Goal: Complete application form: Complete application form

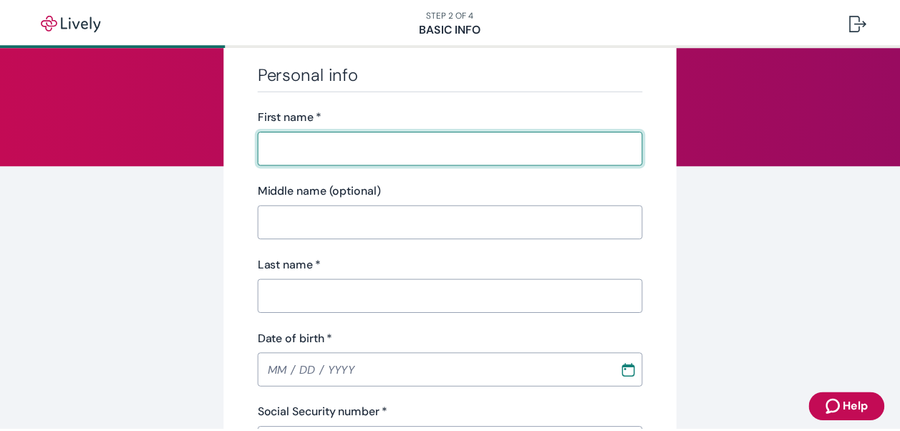
scroll to position [6, 0]
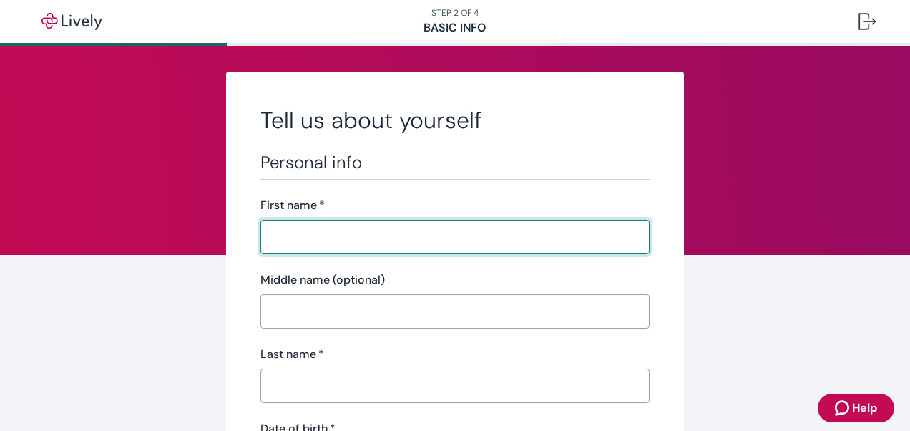
click at [382, 225] on input "First name   *" at bounding box center [454, 237] width 389 height 29
type input "[PERSON_NAME]"
type input "A"
type input "[PERSON_NAME]"
type input "[PHONE_NUMBER]"
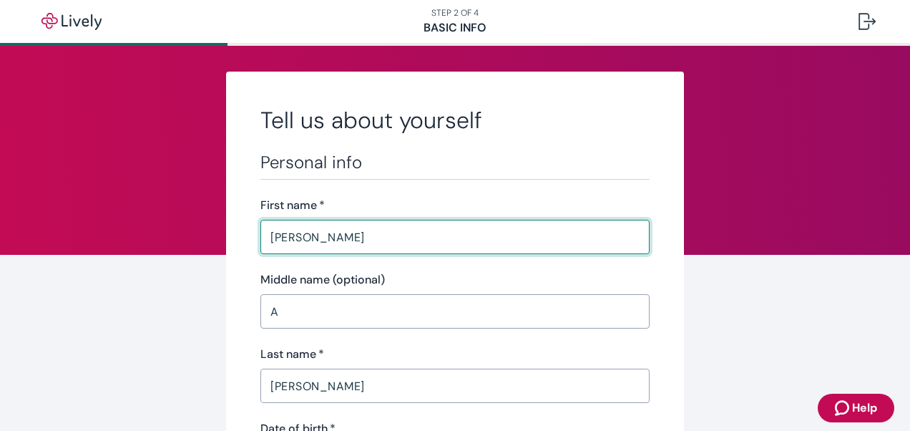
type input "[STREET_ADDRESS]"
type input "[GEOGRAPHIC_DATA]"
type input "IN"
type input "46250"
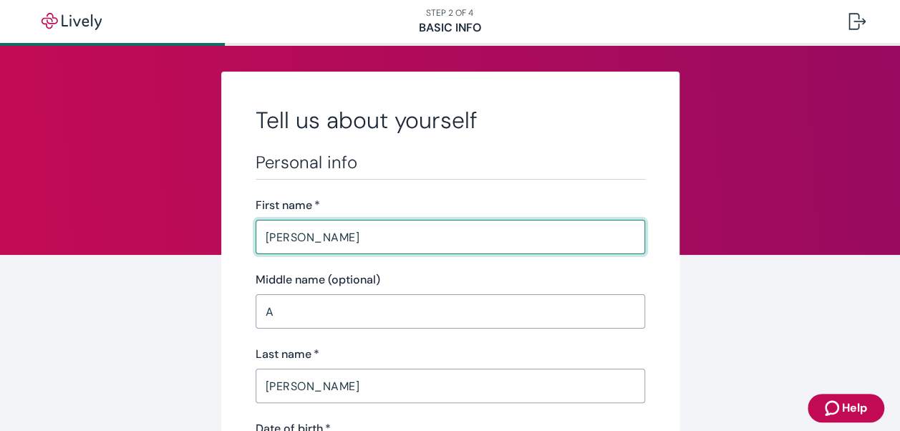
click at [316, 241] on input "[PERSON_NAME]" at bounding box center [449, 237] width 389 height 29
click at [286, 229] on input "First name   *" at bounding box center [449, 237] width 389 height 29
type input "Bob"
type input "Gallant"
type input "Meyer-Najem"
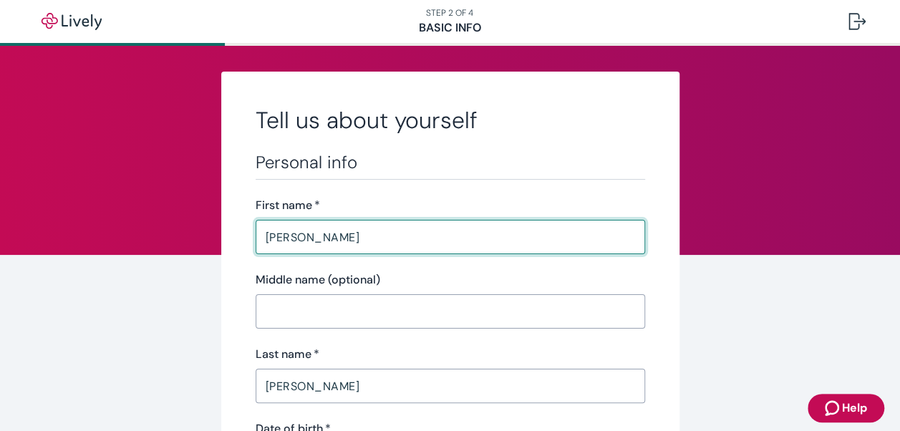
type input "(317) 710-2082"
type input "5842 Barnstable Ct"
type input "Indianapolis"
type input "IN"
type input "46250"
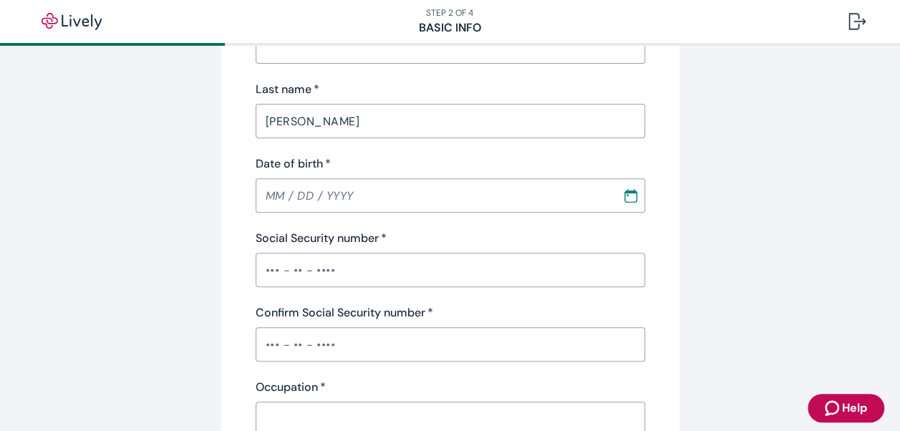
scroll to position [282, 0]
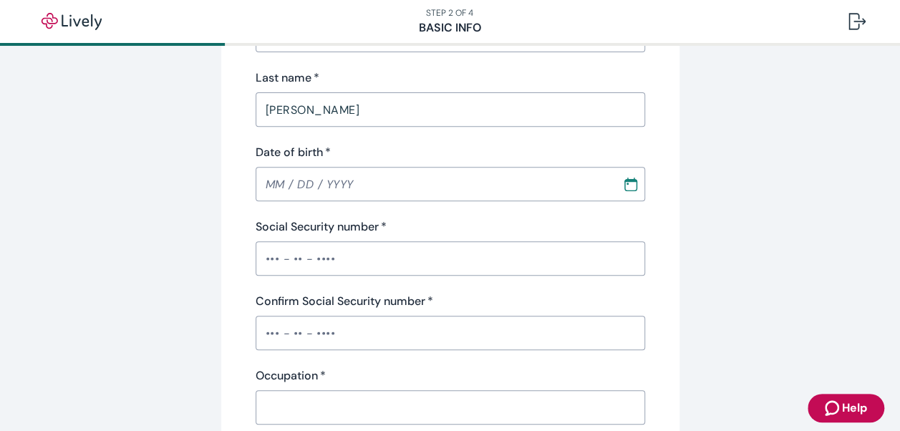
click at [624, 180] on icon "Calendar" at bounding box center [630, 180] width 13 height 3
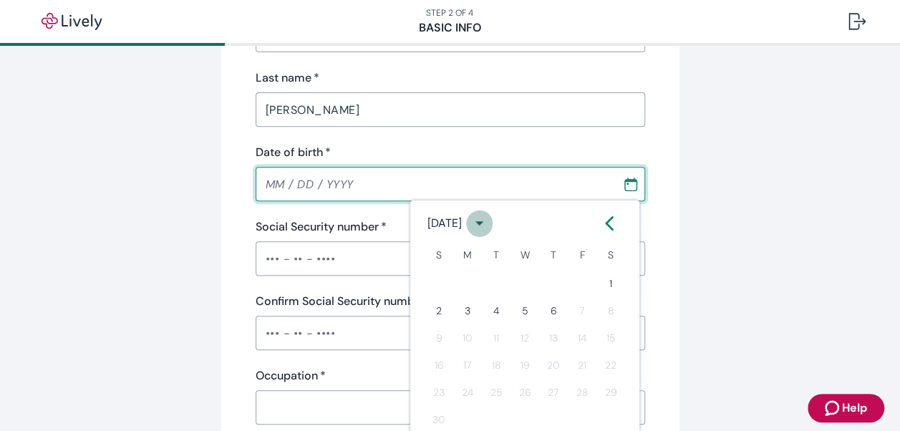
click at [483, 222] on icon "calendar view is open, switch to year view" at bounding box center [479, 224] width 8 height 4
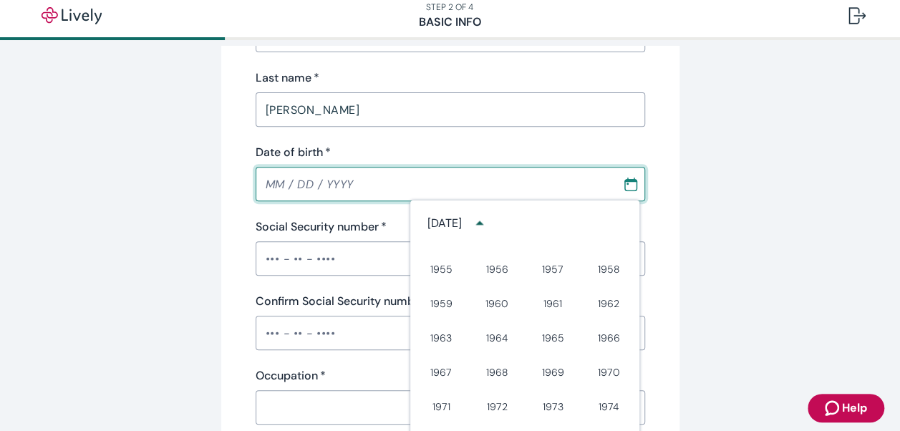
scroll to position [376, 0]
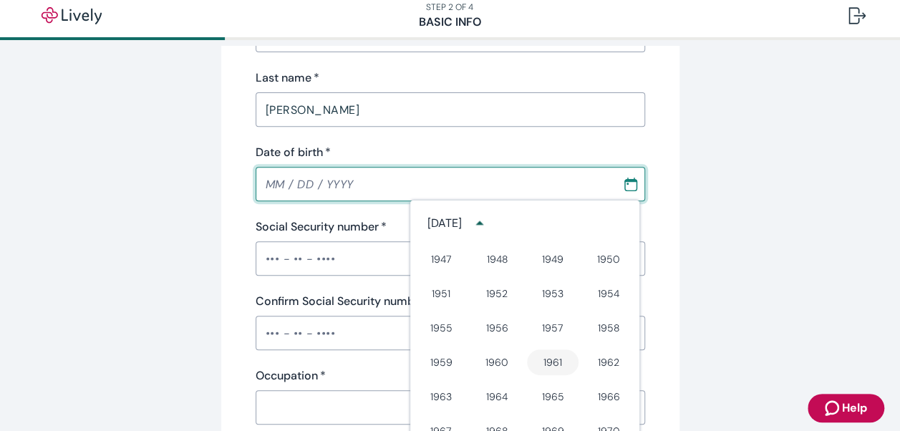
click at [543, 358] on button "1961" at bounding box center [553, 362] width 52 height 26
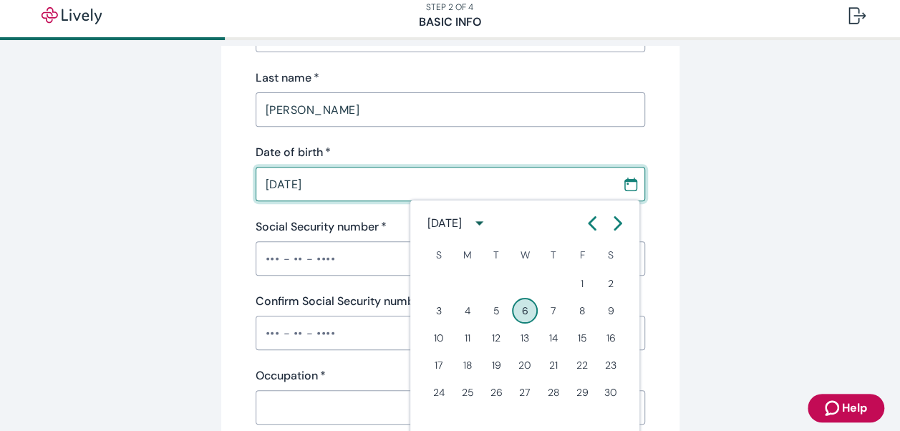
click at [585, 223] on icon "Calendar left arrow" at bounding box center [592, 223] width 14 height 14
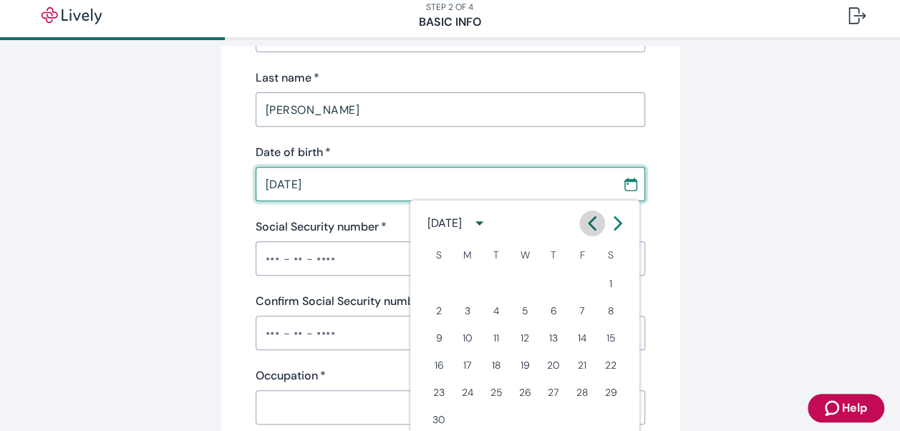
click at [585, 223] on icon "Calendar left arrow" at bounding box center [592, 223] width 14 height 14
click at [552, 331] on button "16" at bounding box center [553, 338] width 26 height 26
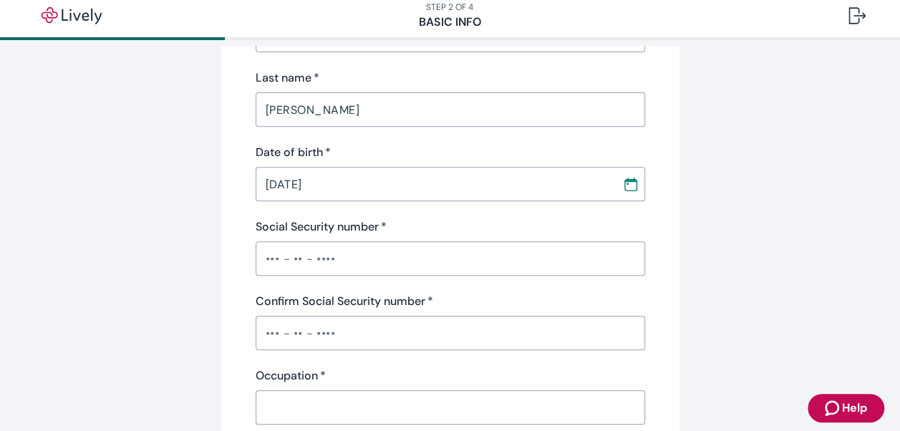
type input "03 / 16 / 1961"
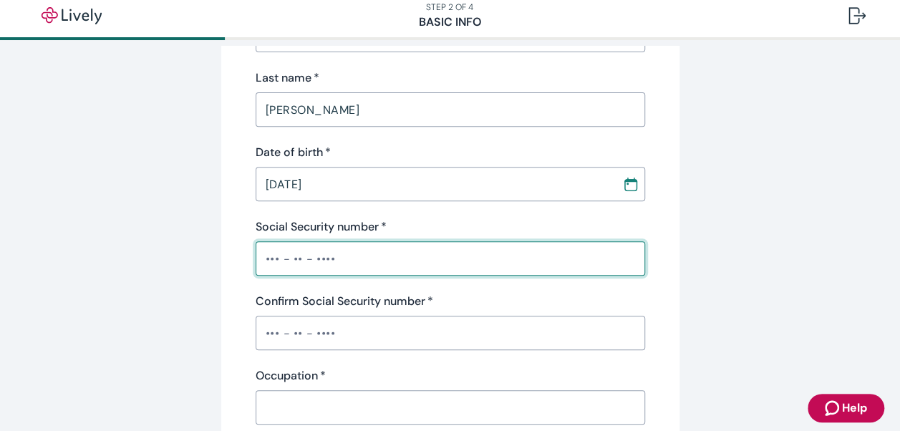
click at [356, 259] on input "Social Security number   *" at bounding box center [449, 258] width 389 height 29
type input "•••"
type input "L"
type input "Suite 100"
click at [351, 252] on input "•••" at bounding box center [449, 258] width 389 height 29
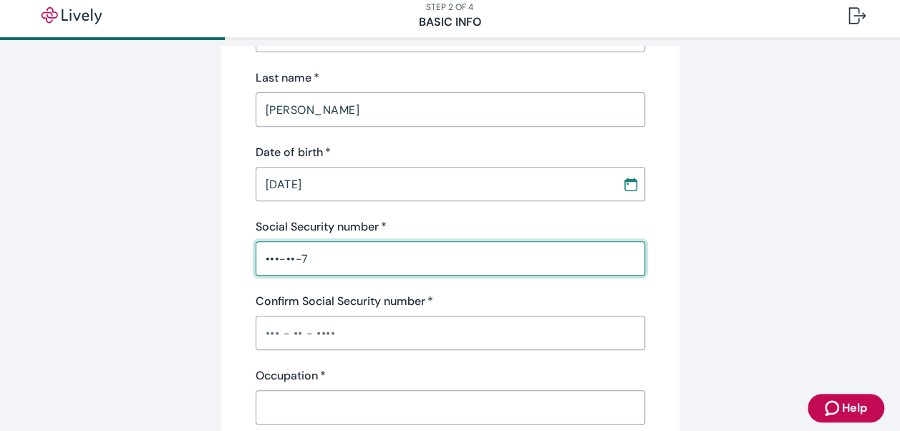
click at [328, 331] on div "Confirm Social Security number   * ​" at bounding box center [449, 321] width 389 height 57
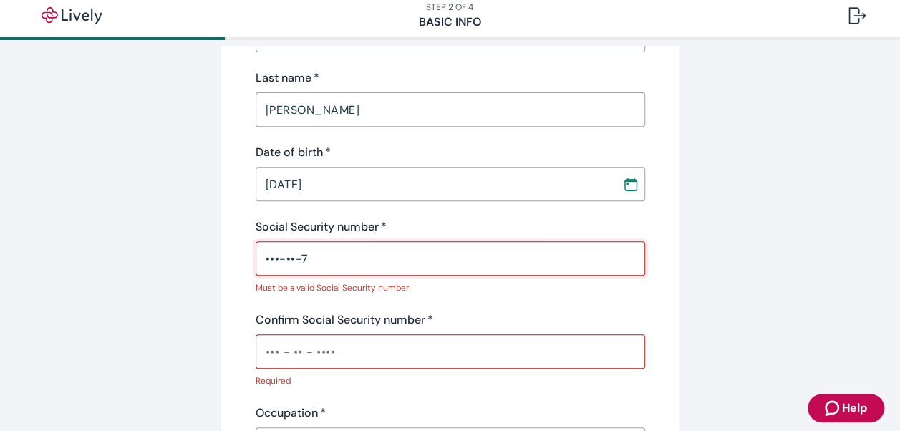
drag, startPoint x: 319, startPoint y: 266, endPoint x: 253, endPoint y: 260, distance: 66.1
click at [255, 260] on input "•••-••-7" at bounding box center [449, 258] width 389 height 29
type input "•••-••-7657"
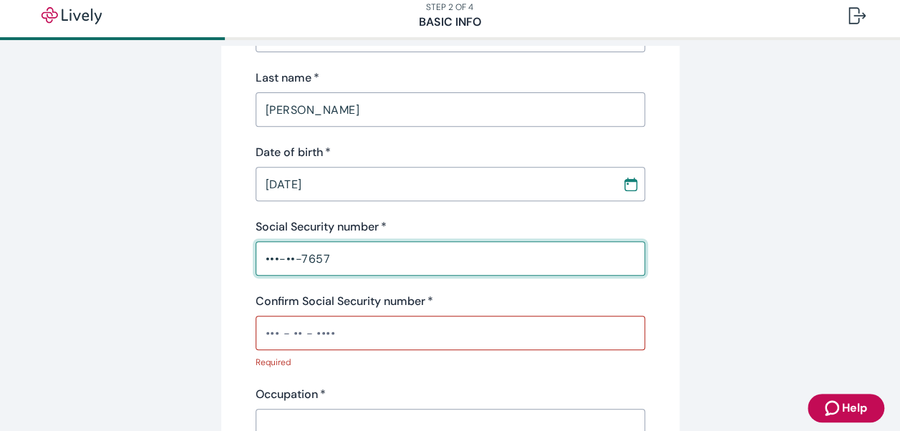
click at [331, 327] on input "Confirm Social Security number   *" at bounding box center [449, 332] width 389 height 29
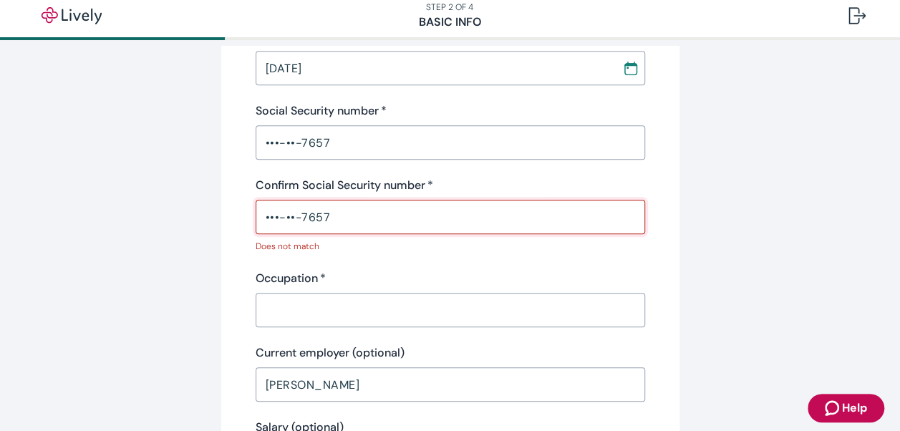
scroll to position [442, 0]
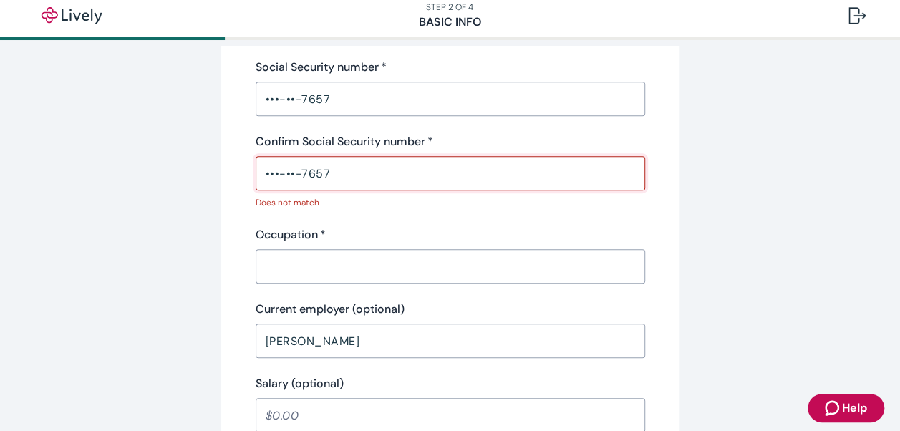
type input "•••-••-7657"
click at [303, 268] on input "Occupation   *" at bounding box center [449, 266] width 389 height 29
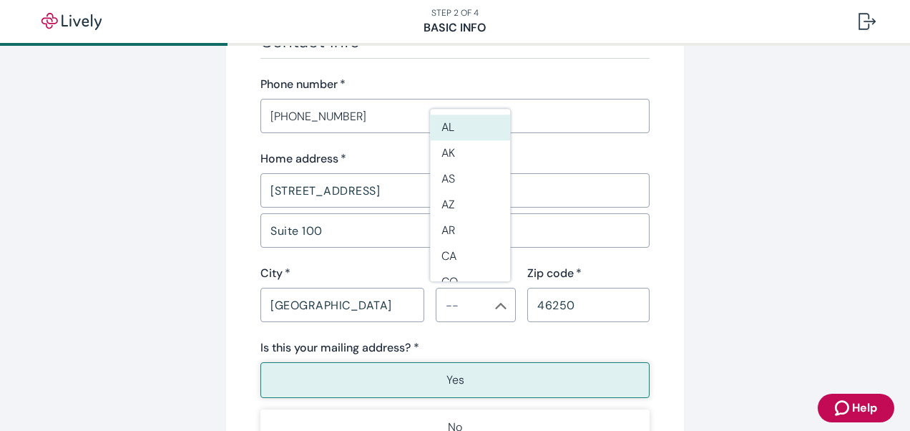
scroll to position [905, 0]
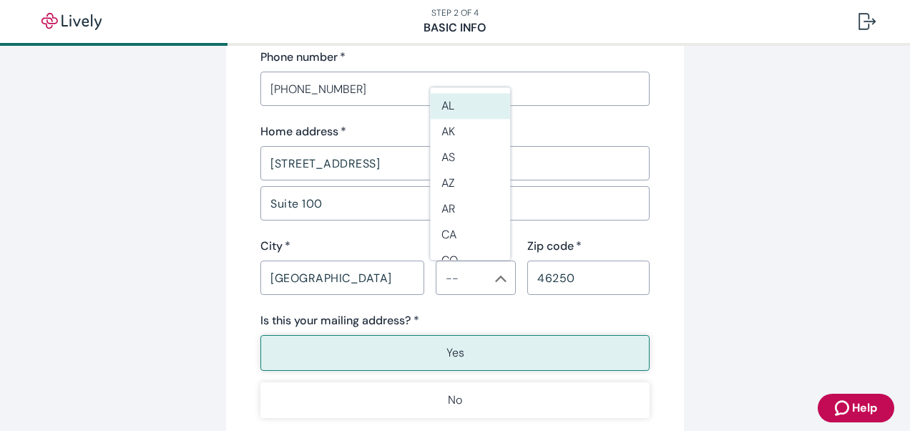
type input "Bus Dev"
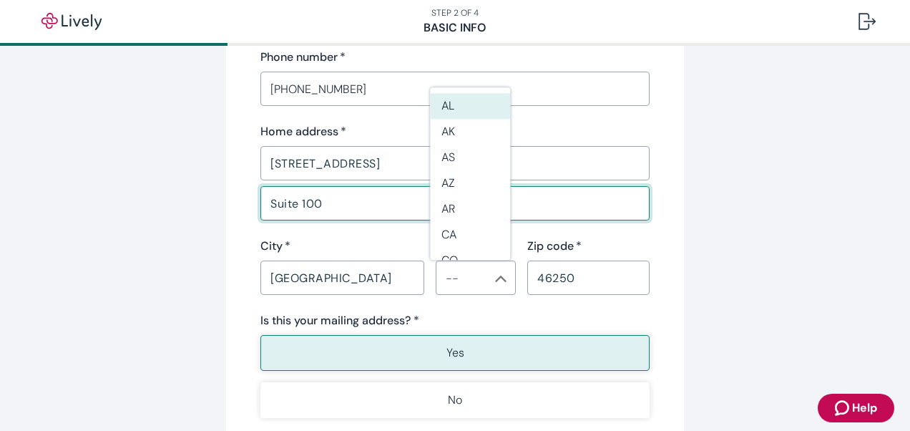
drag, startPoint x: 305, startPoint y: 196, endPoint x: 240, endPoint y: 189, distance: 65.5
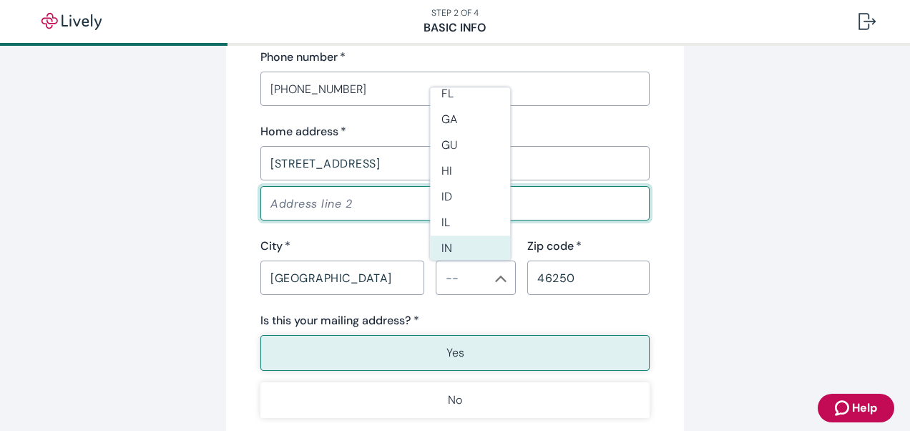
click at [472, 250] on li "IN" at bounding box center [470, 249] width 80 height 26
type input "IN"
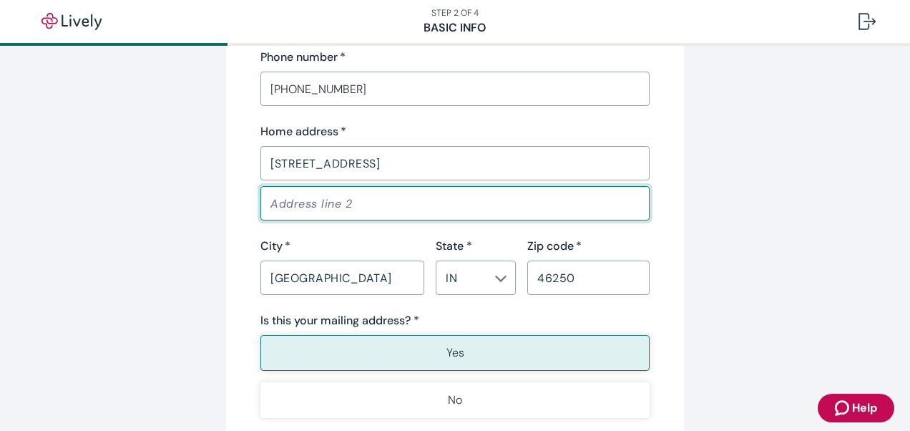
click at [452, 350] on p "Yes" at bounding box center [456, 352] width 18 height 17
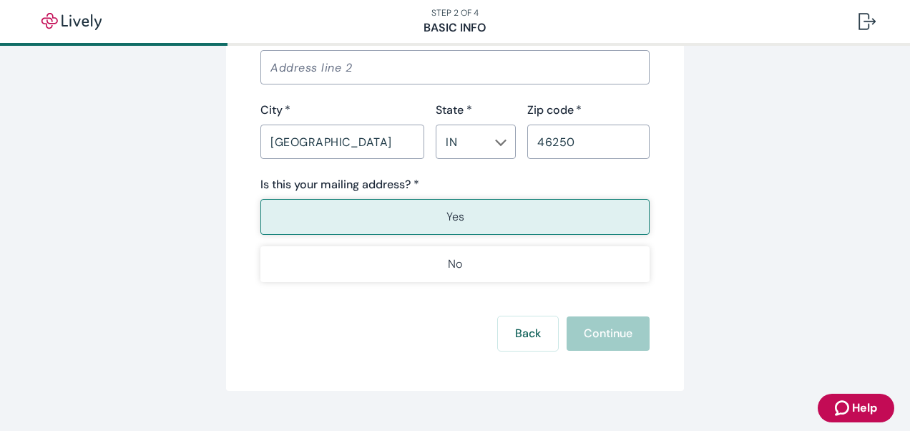
scroll to position [1068, 0]
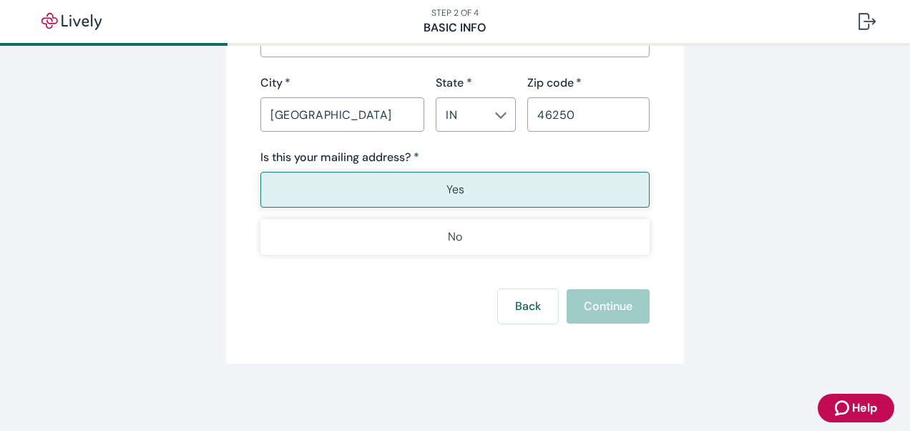
click at [590, 308] on div "Back Continue" at bounding box center [454, 306] width 389 height 34
click at [444, 180] on button "Yes" at bounding box center [454, 190] width 389 height 36
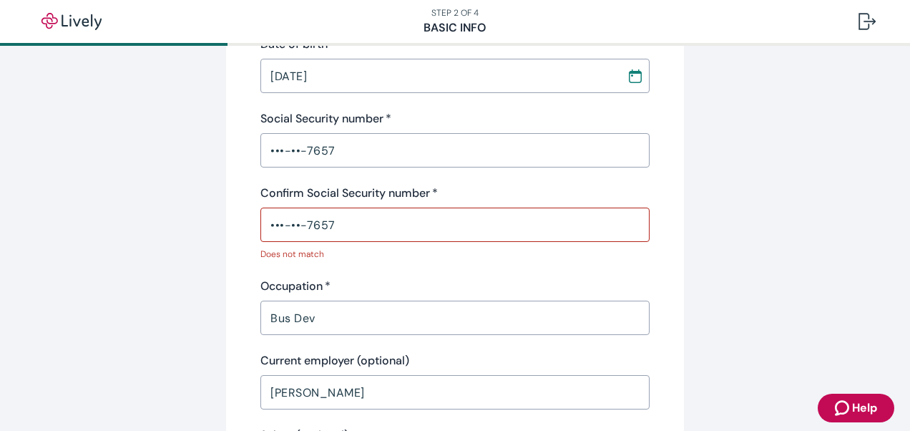
scroll to position [366, 0]
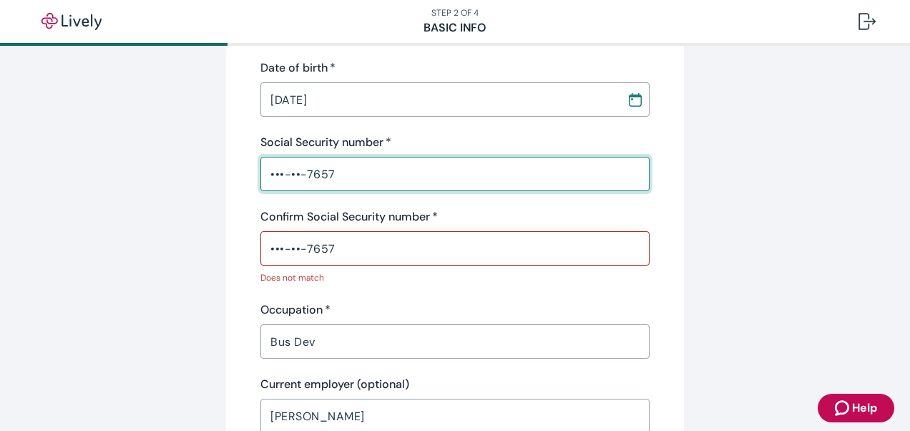
drag, startPoint x: 297, startPoint y: 175, endPoint x: 259, endPoint y: 175, distance: 37.9
click at [260, 175] on input "•••-••-7657" at bounding box center [454, 174] width 389 height 29
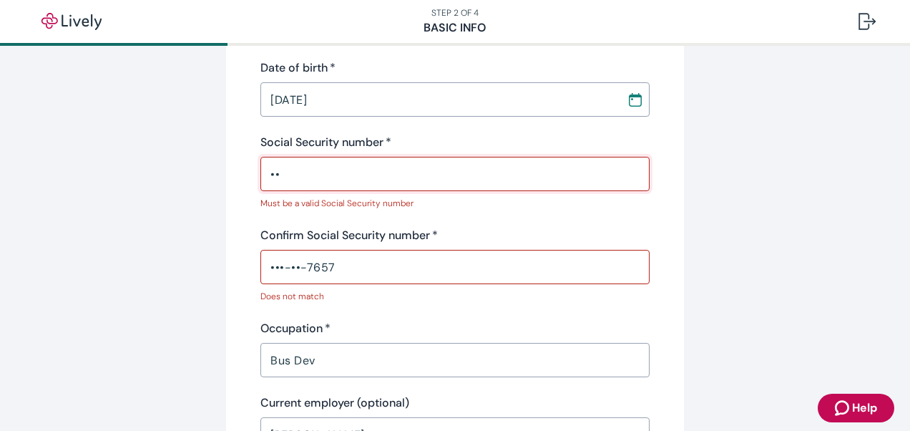
type input "•"
drag, startPoint x: 336, startPoint y: 173, endPoint x: 246, endPoint y: 166, distance: 90.5
click at [246, 166] on div "Tell us about yourself Personal info First name   * Bob ​ Middle name (optional…" at bounding box center [455, 397] width 458 height 1373
type input "•"
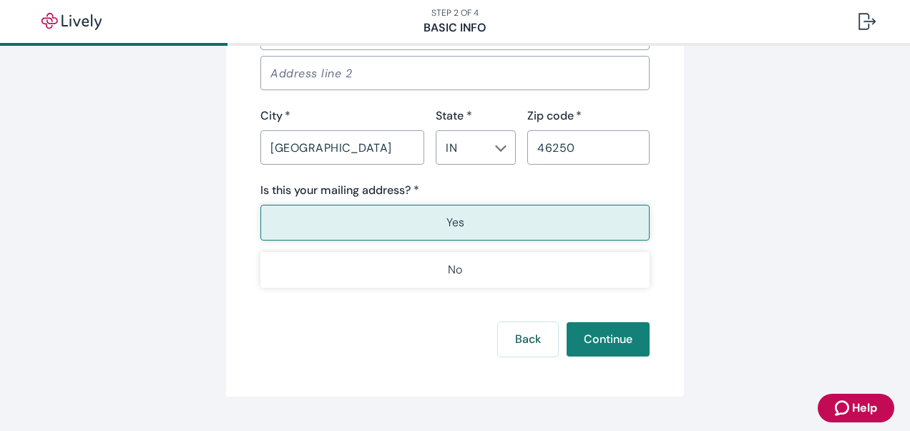
scroll to position [1049, 0]
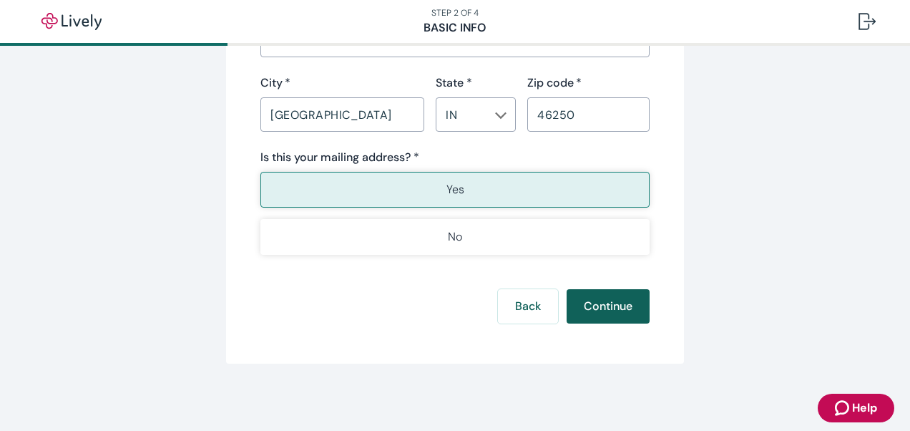
type input "•••-••-7657"
click at [603, 298] on button "Continue" at bounding box center [608, 306] width 83 height 34
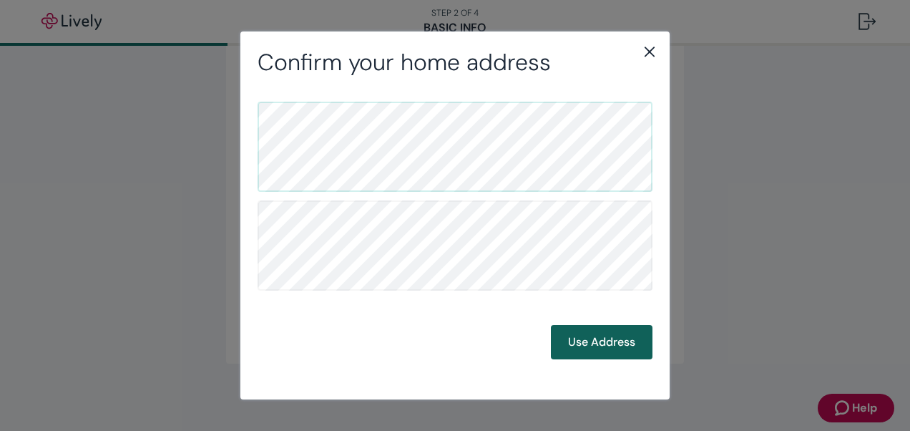
click at [600, 345] on button "Use Address" at bounding box center [602, 342] width 102 height 34
click at [582, 339] on button "Use Address" at bounding box center [602, 342] width 102 height 34
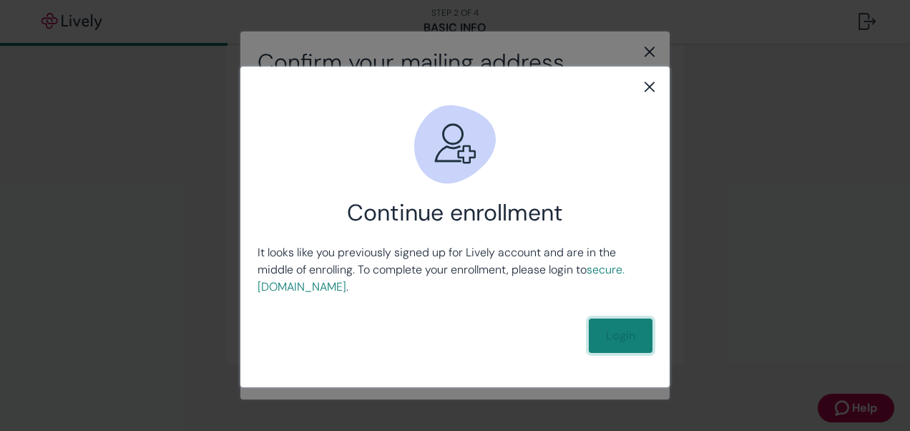
click at [615, 330] on link "Login" at bounding box center [621, 335] width 64 height 34
